Goal: Navigation & Orientation: Understand site structure

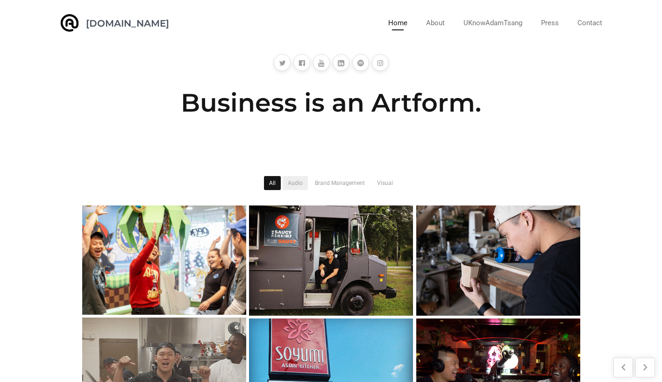
click at [301, 180] on link "Audio" at bounding box center [295, 183] width 25 height 14
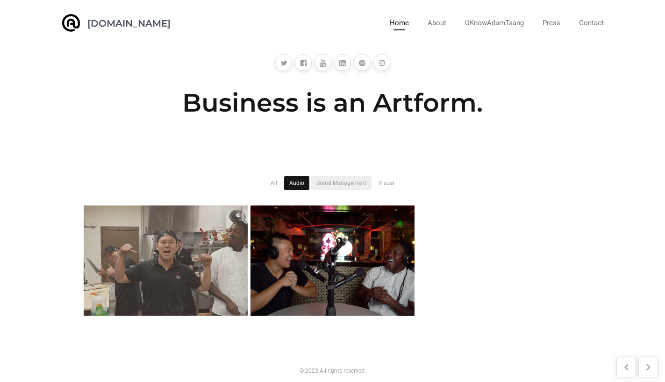
click at [344, 181] on link "Brand Management" at bounding box center [341, 183] width 60 height 14
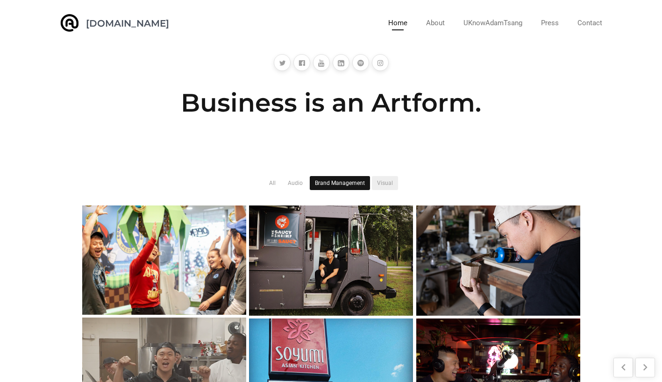
click at [386, 178] on link "Visual" at bounding box center [385, 183] width 26 height 14
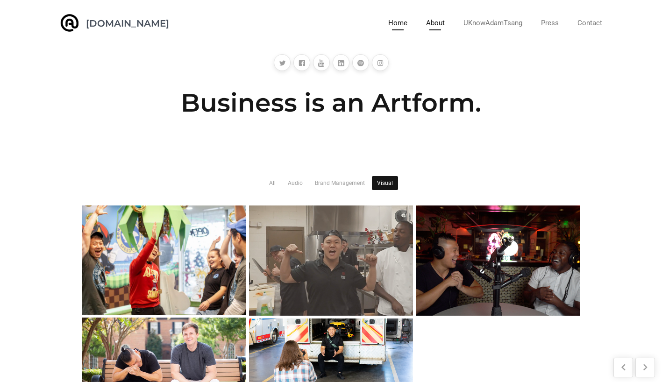
click at [437, 19] on link "About" at bounding box center [435, 23] width 19 height 14
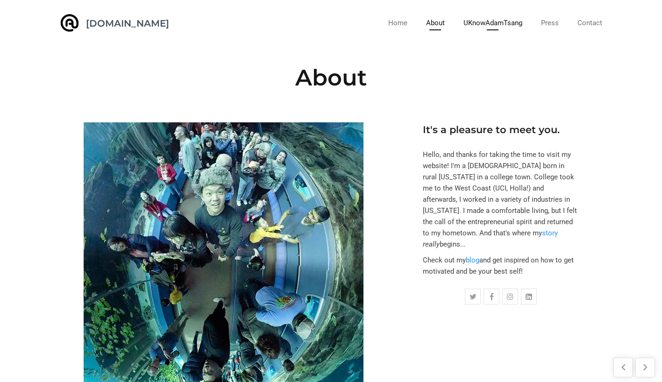
click at [500, 26] on link "UKnowAdamTsang" at bounding box center [493, 23] width 59 height 14
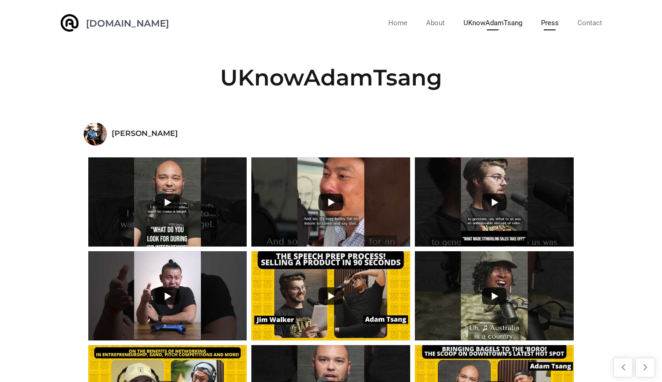
click at [546, 23] on link "Press" at bounding box center [550, 23] width 18 height 14
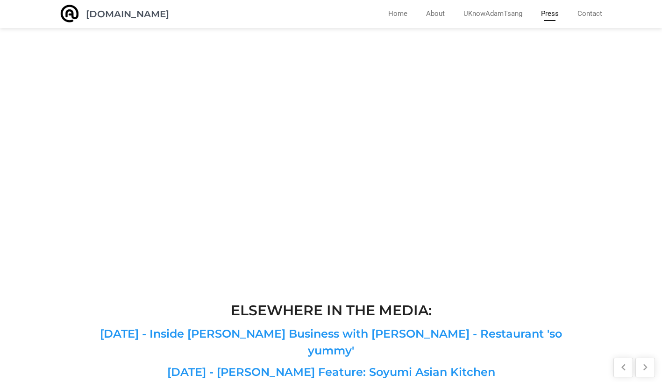
scroll to position [670, 0]
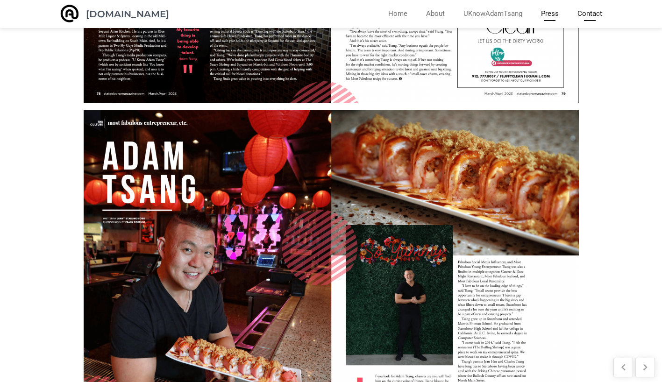
click at [595, 15] on link "Contact" at bounding box center [590, 14] width 25 height 14
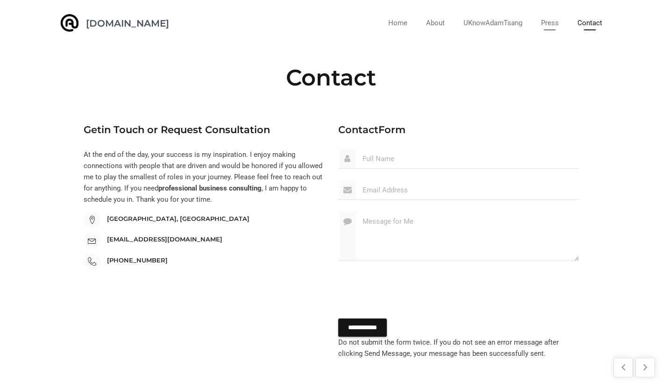
click at [539, 21] on li "Press" at bounding box center [550, 23] width 36 height 14
click at [546, 22] on link "Press" at bounding box center [550, 23] width 18 height 14
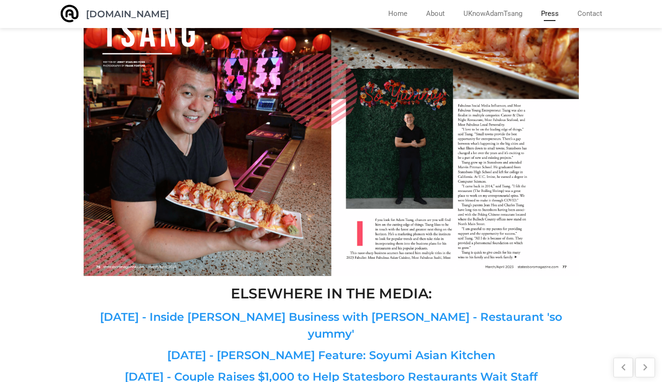
scroll to position [950, 0]
